Goal: Navigation & Orientation: Find specific page/section

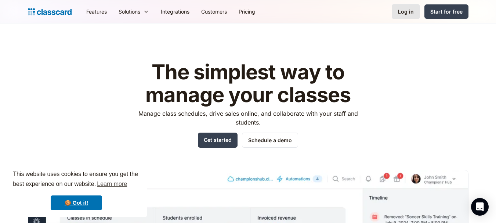
click at [407, 17] on link "Log in" at bounding box center [406, 11] width 28 height 15
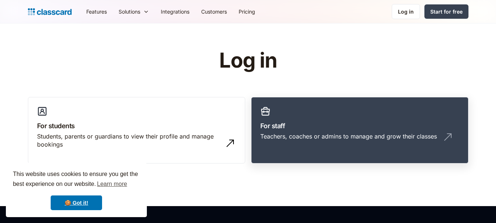
click at [328, 139] on div "Teachers, coaches or admins to manage and grow their classes" at bounding box center [348, 136] width 177 height 8
